Goal: Task Accomplishment & Management: Complete application form

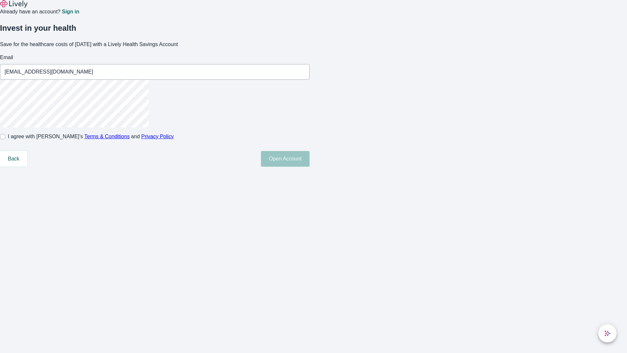
click at [5, 139] on input "I agree with Lively’s Terms & Conditions and Privacy Policy" at bounding box center [2, 136] width 5 height 5
checkbox input "true"
click at [309, 166] on button "Open Account" at bounding box center [285, 159] width 49 height 16
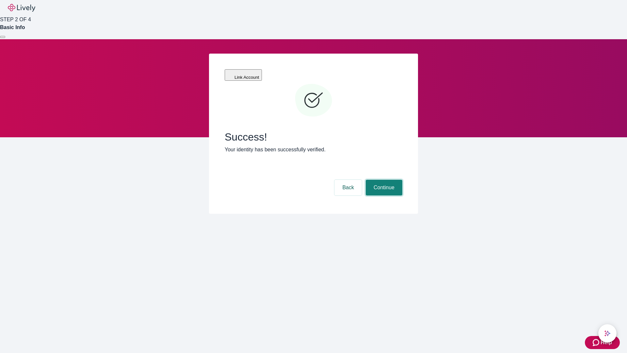
click at [383, 180] on button "Continue" at bounding box center [384, 188] width 37 height 16
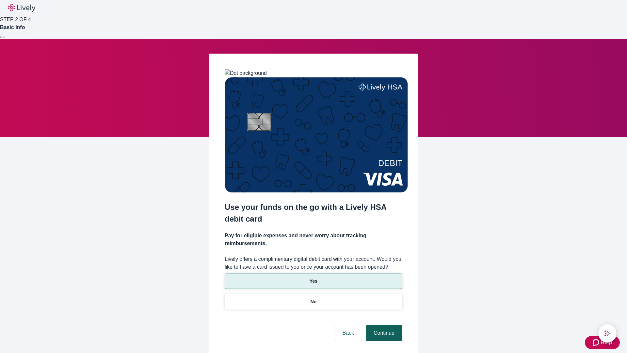
click at [313, 298] on p "No" at bounding box center [313, 301] width 6 height 7
click at [383, 325] on button "Continue" at bounding box center [384, 333] width 37 height 16
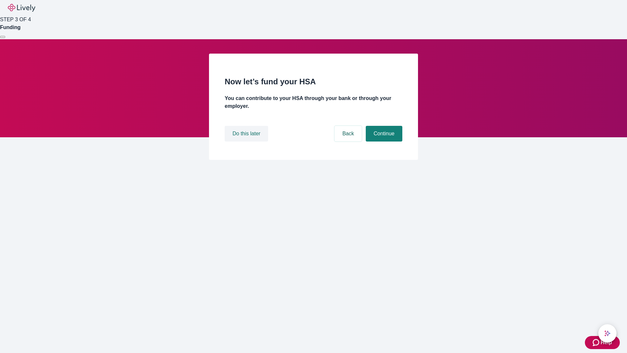
click at [247, 141] on button "Do this later" at bounding box center [246, 134] width 43 height 16
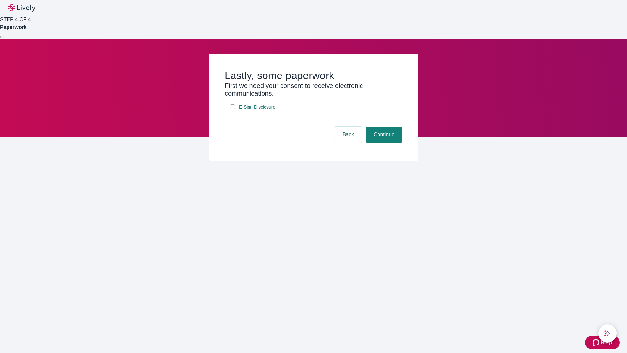
click at [232, 109] on input "E-Sign Disclosure" at bounding box center [232, 106] width 5 height 5
checkbox input "true"
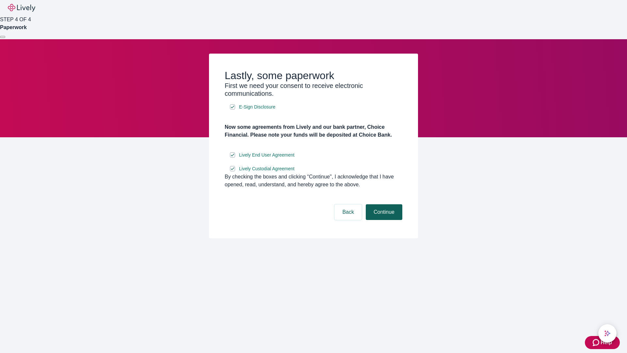
click at [383, 220] on button "Continue" at bounding box center [384, 212] width 37 height 16
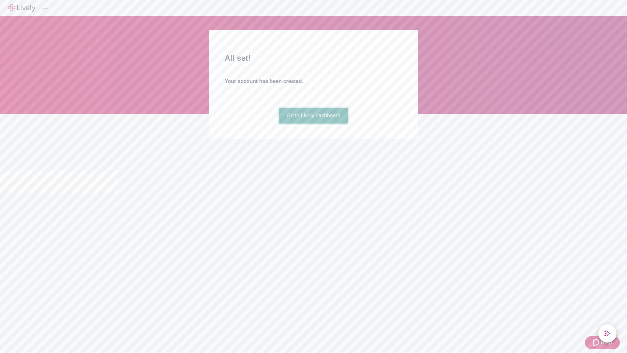
click at [313, 123] on link "Go to Lively dashboard" at bounding box center [314, 116] width 70 height 16
